Goal: Task Accomplishment & Management: Manage account settings

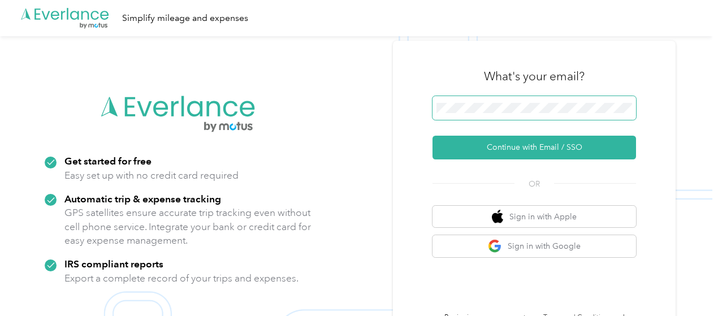
click at [500, 116] on span at bounding box center [533, 108] width 203 height 24
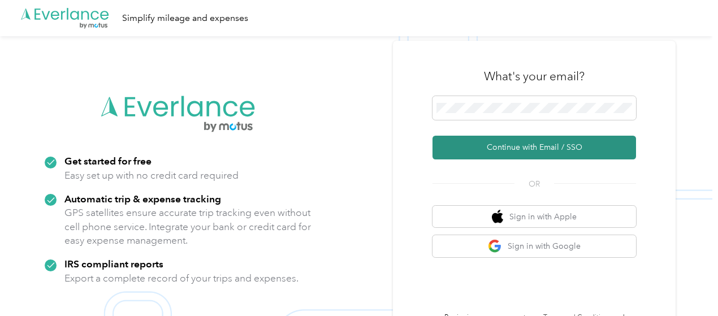
click at [496, 145] on button "Continue with Email / SSO" at bounding box center [533, 148] width 203 height 24
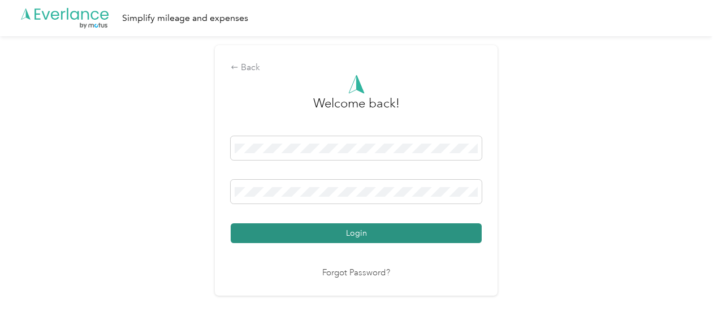
click at [339, 231] on button "Login" at bounding box center [356, 233] width 251 height 20
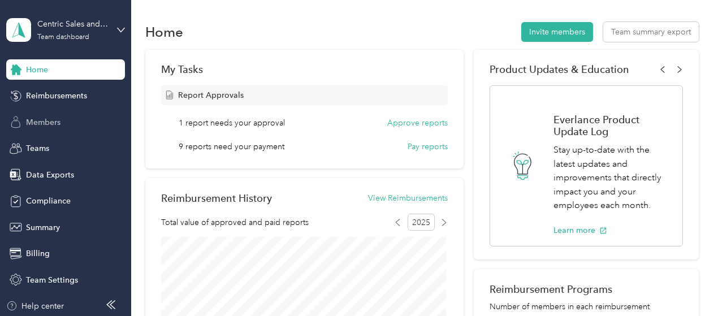
click at [45, 119] on span "Members" at bounding box center [43, 122] width 34 height 12
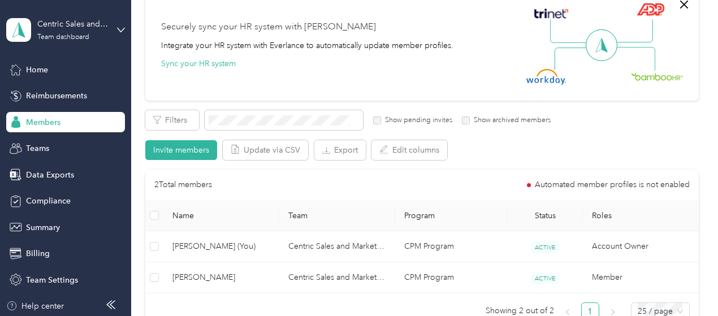
scroll to position [226, 0]
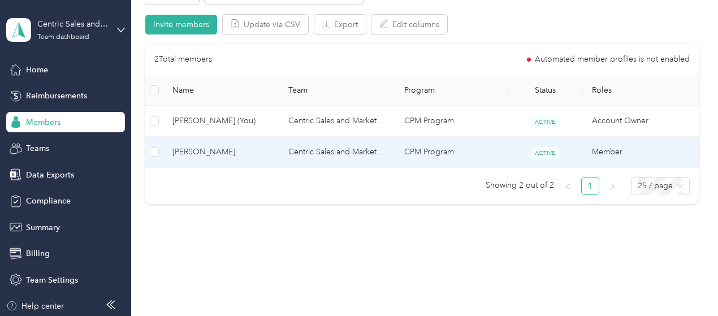
click at [195, 153] on span "[PERSON_NAME]" at bounding box center [221, 152] width 98 height 12
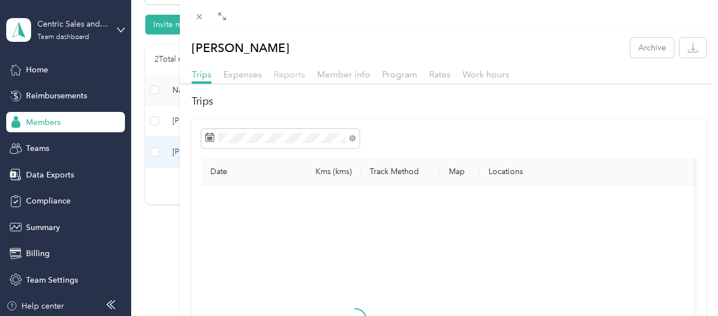
click at [305, 75] on span "Reports" at bounding box center [290, 74] width 32 height 11
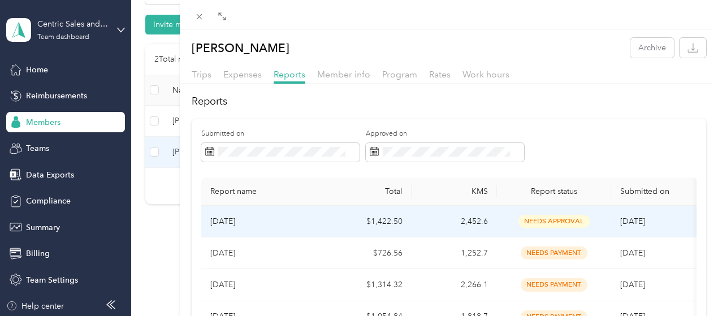
click at [317, 221] on p "[DATE]" at bounding box center [263, 221] width 107 height 12
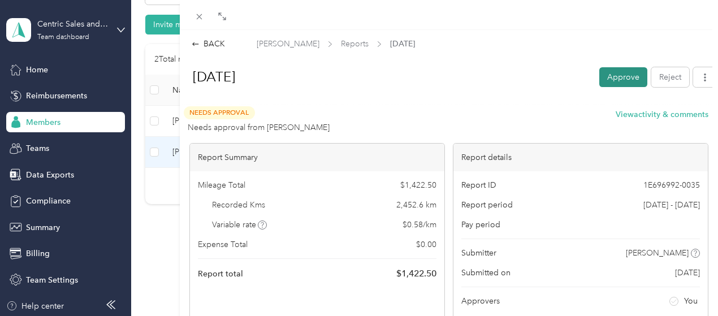
click at [605, 81] on button "Approve" at bounding box center [623, 77] width 48 height 20
